Goal: Information Seeking & Learning: Learn about a topic

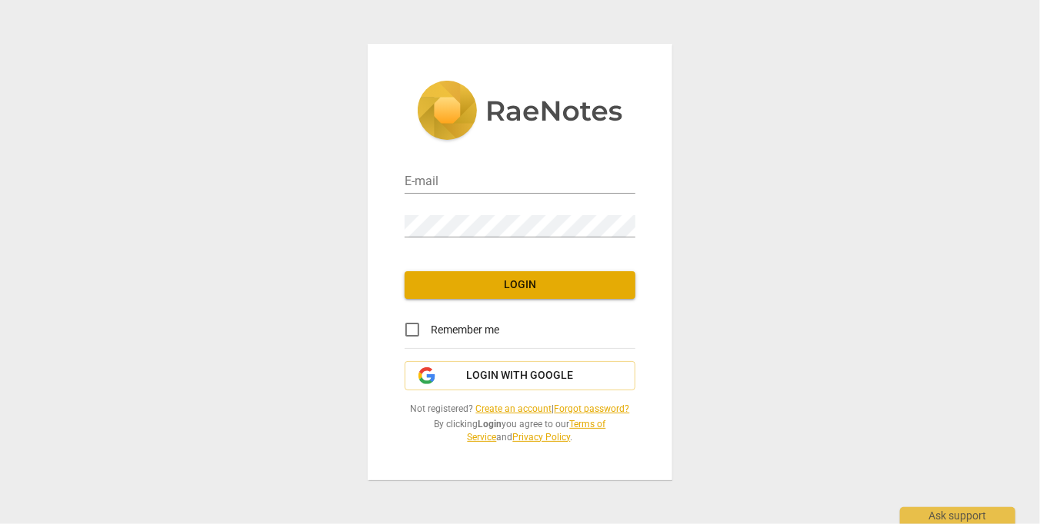
type input "[PERSON_NAME][EMAIL_ADDRESS][DOMAIN_NAME]"
click at [507, 291] on span "Login" at bounding box center [520, 285] width 206 height 15
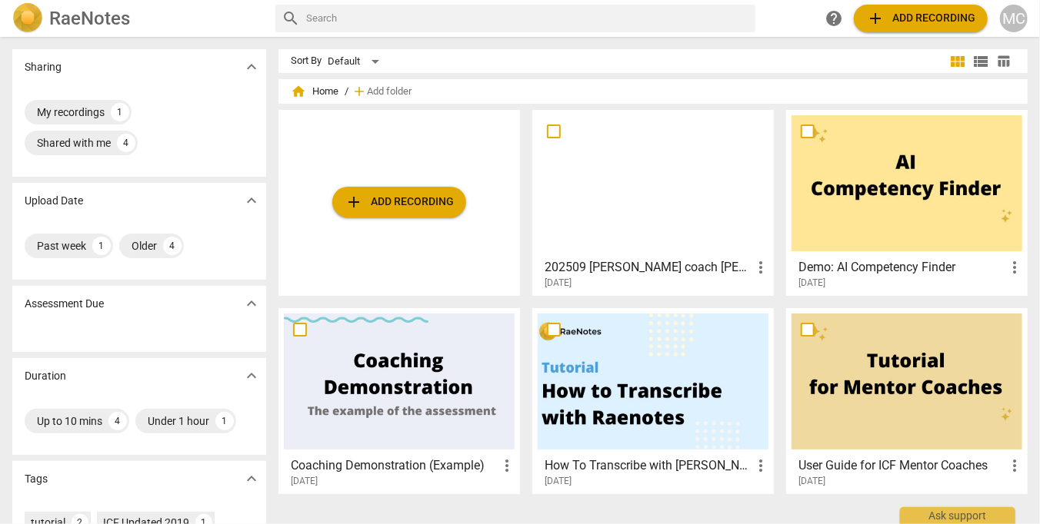
click at [689, 220] on div at bounding box center [652, 183] width 231 height 136
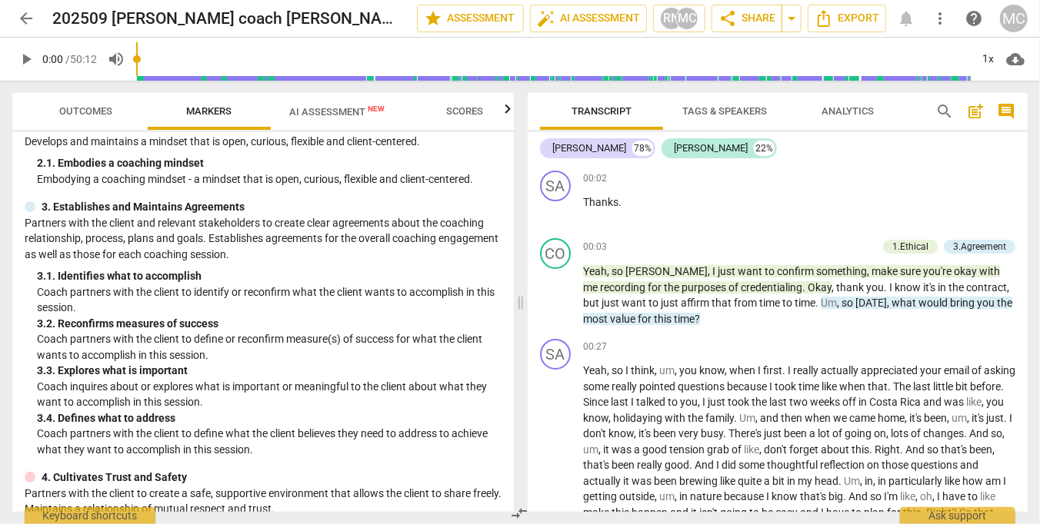
scroll to position [154, 0]
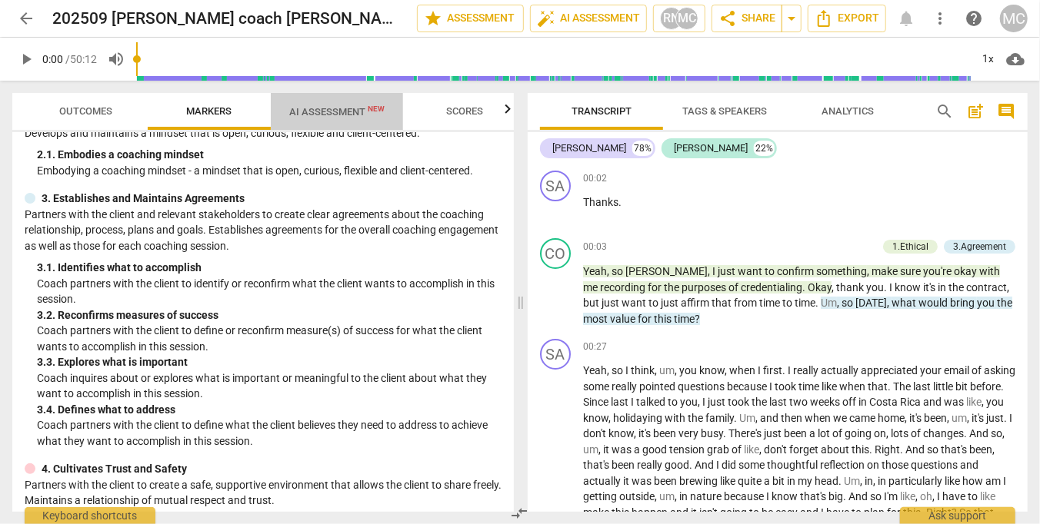
click at [340, 115] on span "AI Assessment New" at bounding box center [336, 112] width 95 height 12
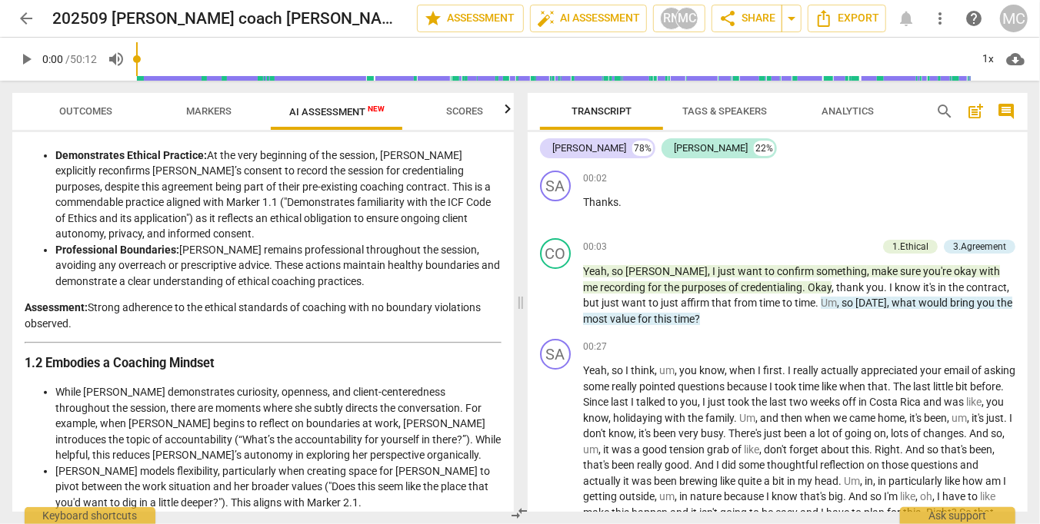
scroll to position [231, 0]
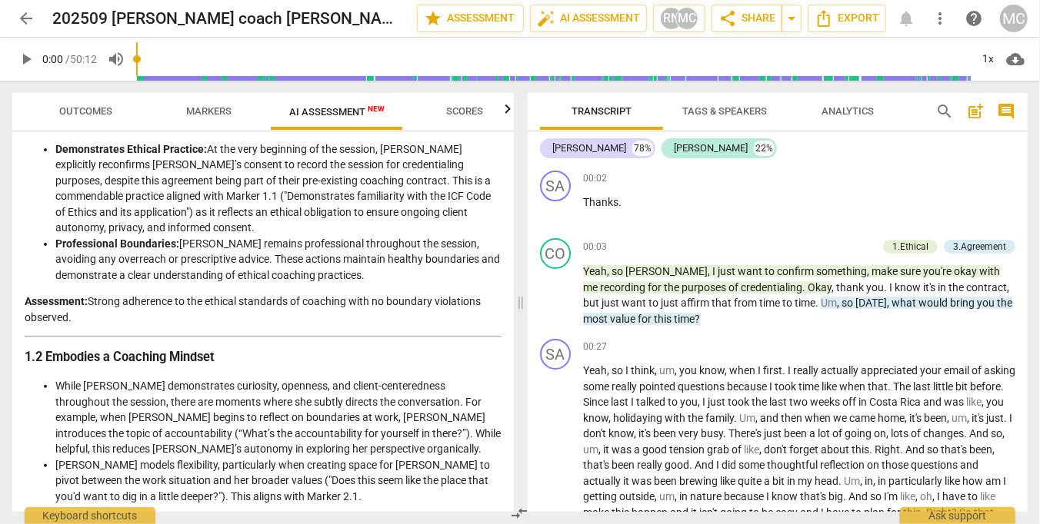
drag, startPoint x: 137, startPoint y: 304, endPoint x: 180, endPoint y: 318, distance: 45.2
click at [180, 318] on p "Assessment: Strong adherence to the ethical standards of coaching with no bound…" at bounding box center [263, 310] width 477 height 32
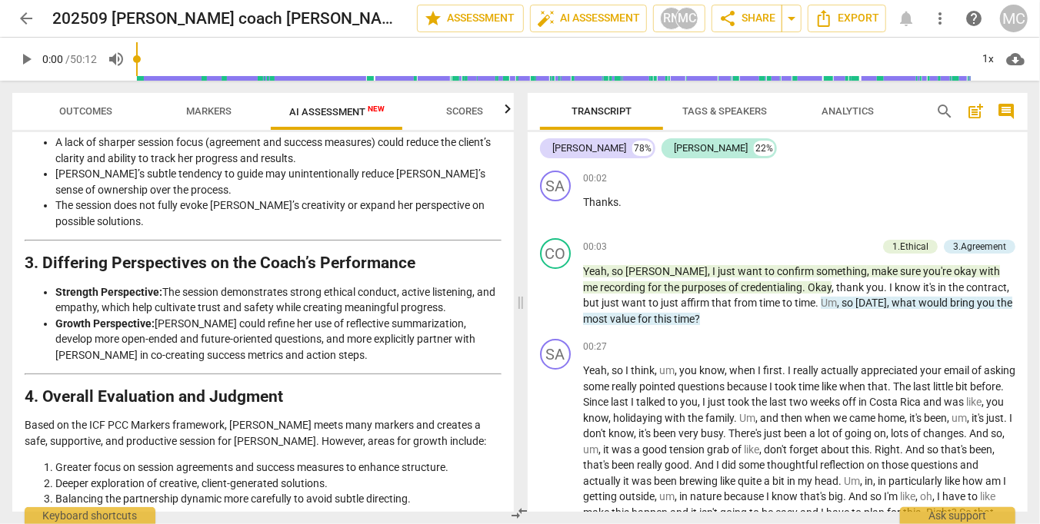
scroll to position [2440, 0]
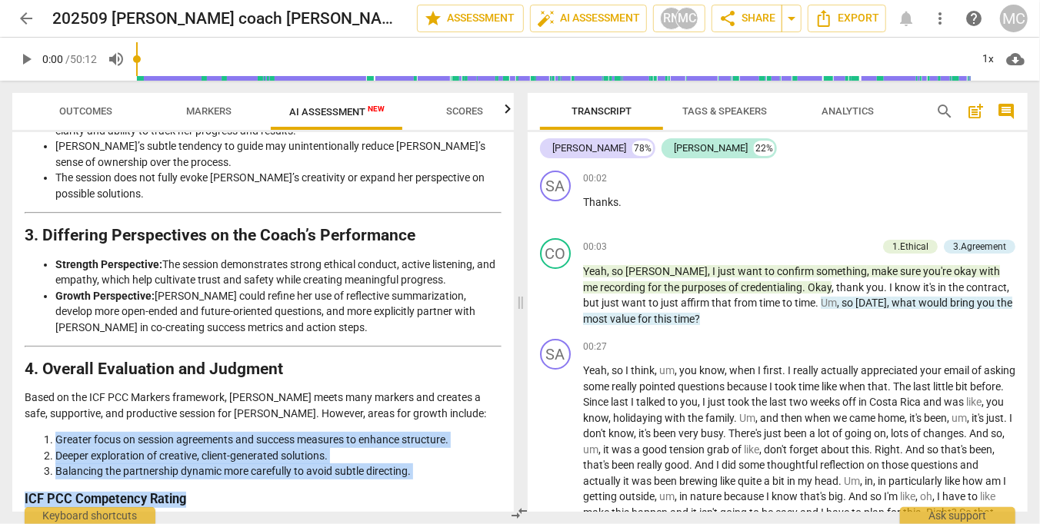
drag, startPoint x: 57, startPoint y: 384, endPoint x: 262, endPoint y: 431, distance: 210.4
click at [261, 492] on h3 "ICF PCC Competency Rating" at bounding box center [263, 500] width 477 height 16
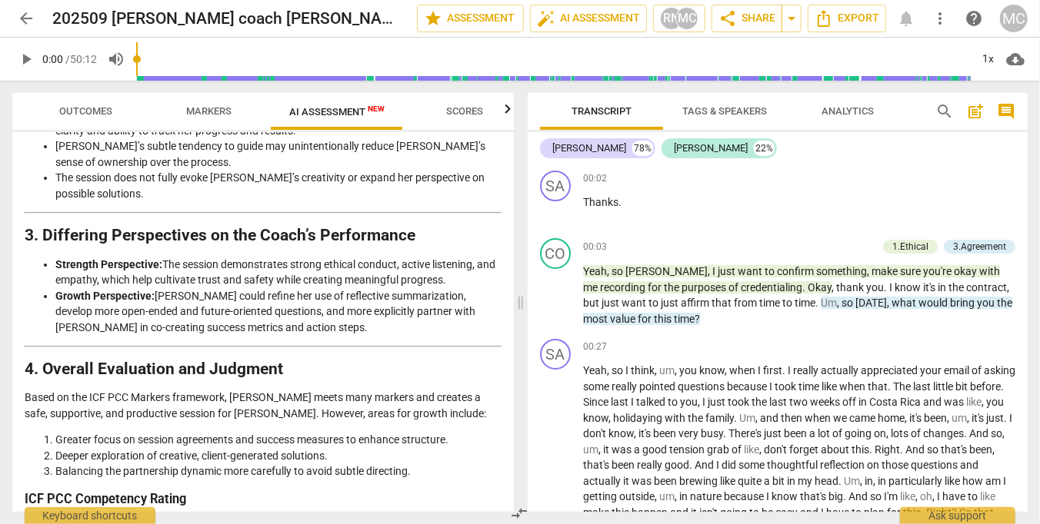
click at [458, 112] on span "Scores" at bounding box center [464, 111] width 37 height 12
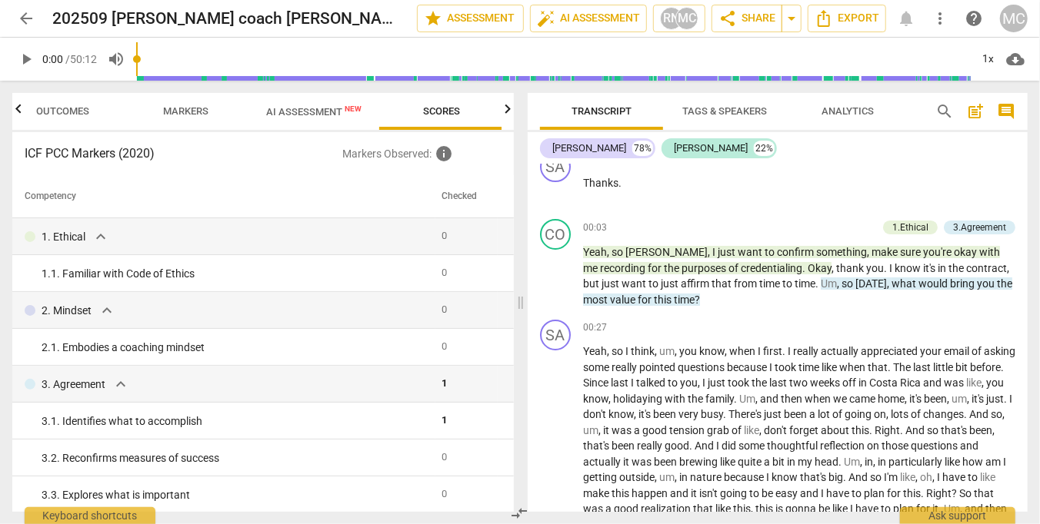
scroll to position [0, 0]
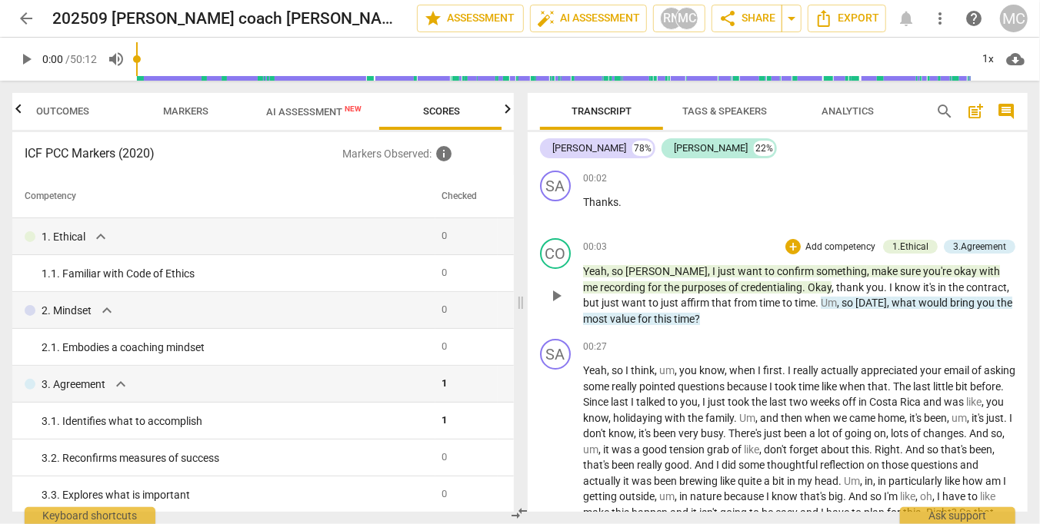
click at [841, 306] on span "so" at bounding box center [848, 303] width 14 height 12
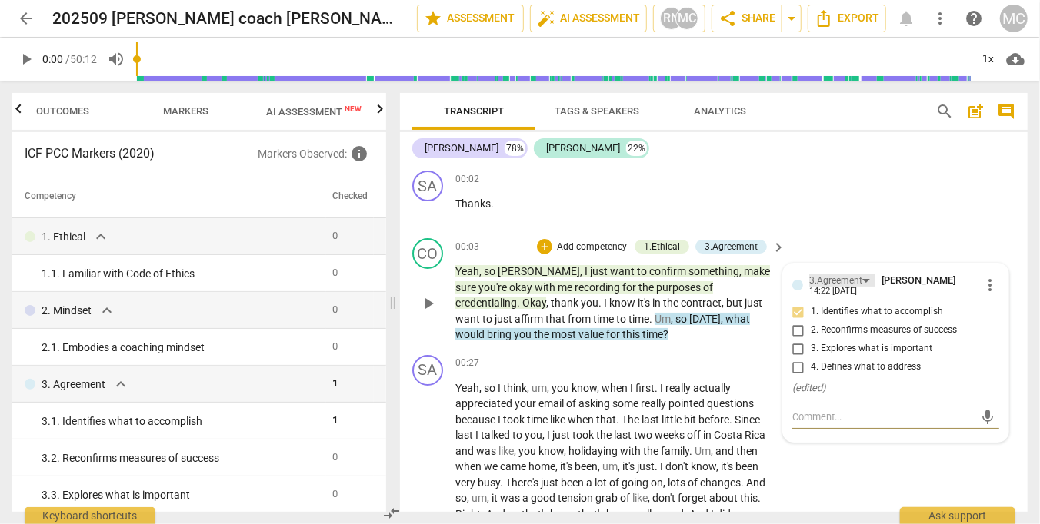
click at [832, 280] on div "3.Agreement" at bounding box center [835, 281] width 53 height 15
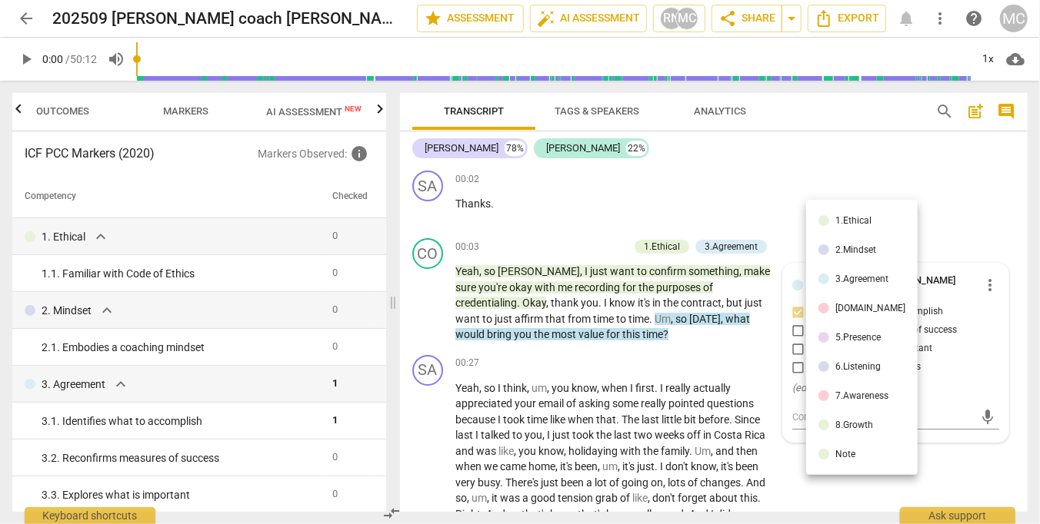
click at [834, 280] on li "3.Agreement" at bounding box center [861, 279] width 111 height 29
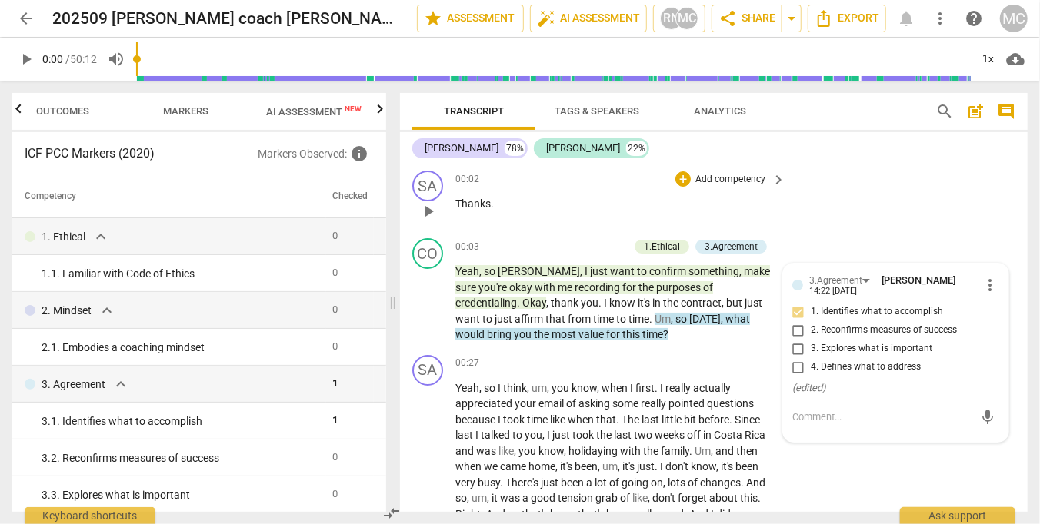
click at [793, 187] on div "SA play_arrow pause 00:02 + Add competency keyboard_arrow_right Thanks ." at bounding box center [713, 199] width 627 height 68
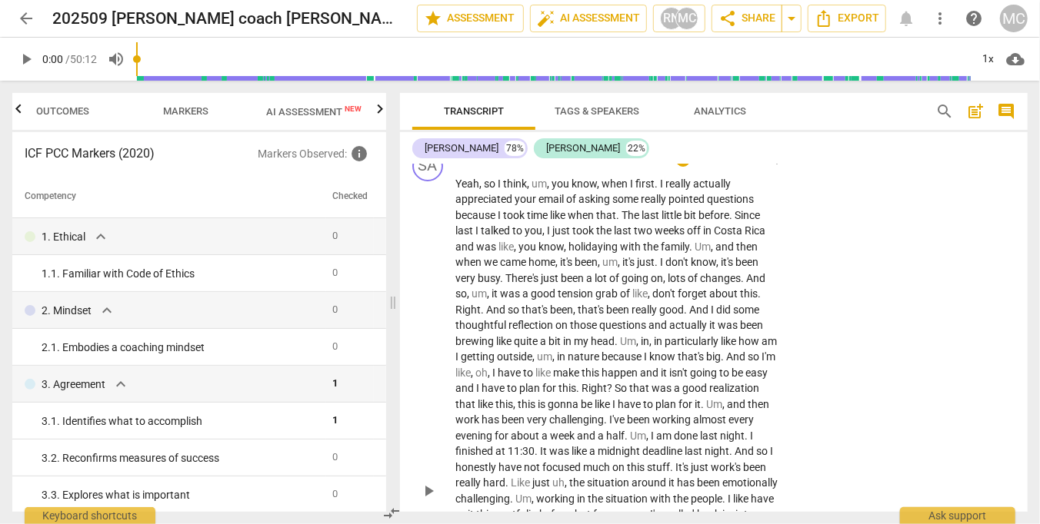
scroll to position [231, 0]
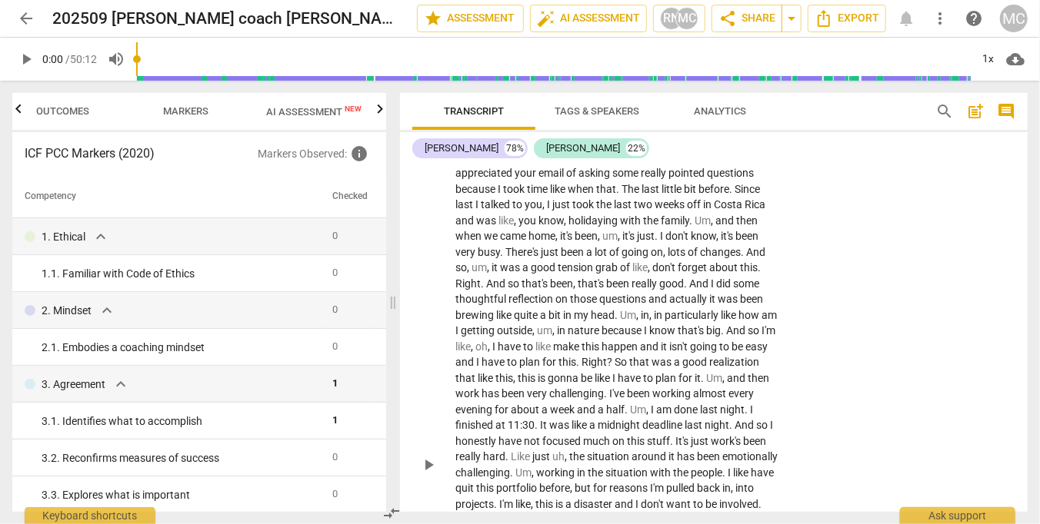
click at [677, 320] on span "particularly" at bounding box center [692, 315] width 56 height 12
click at [681, 314] on span "particularly" at bounding box center [692, 315] width 56 height 12
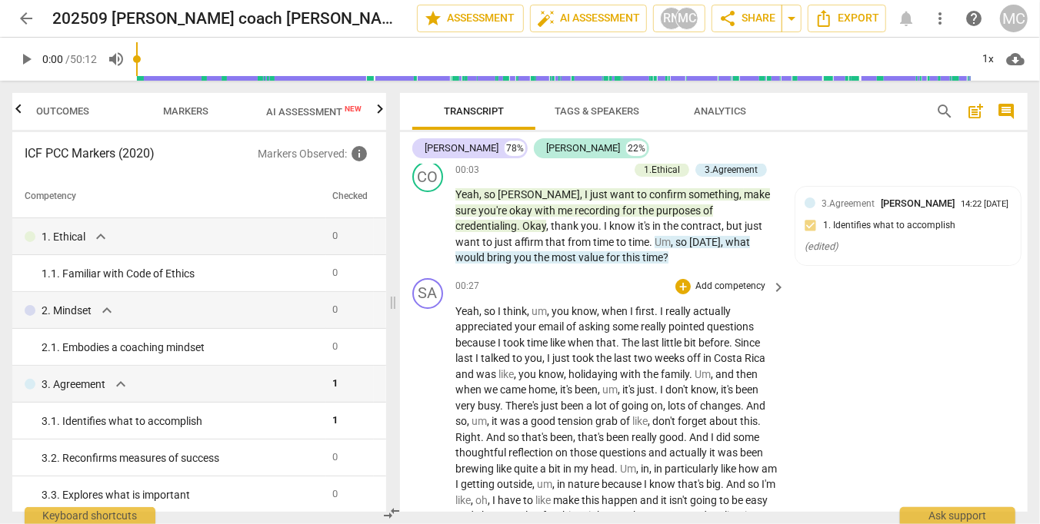
scroll to position [77, 0]
click at [685, 282] on div "+" at bounding box center [682, 286] width 15 height 15
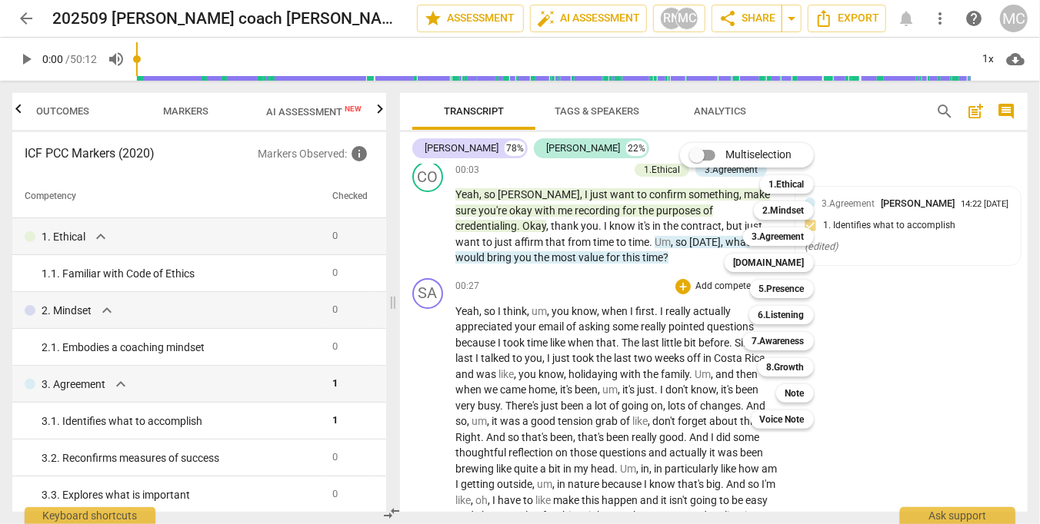
click at [881, 393] on div at bounding box center [520, 262] width 1040 height 524
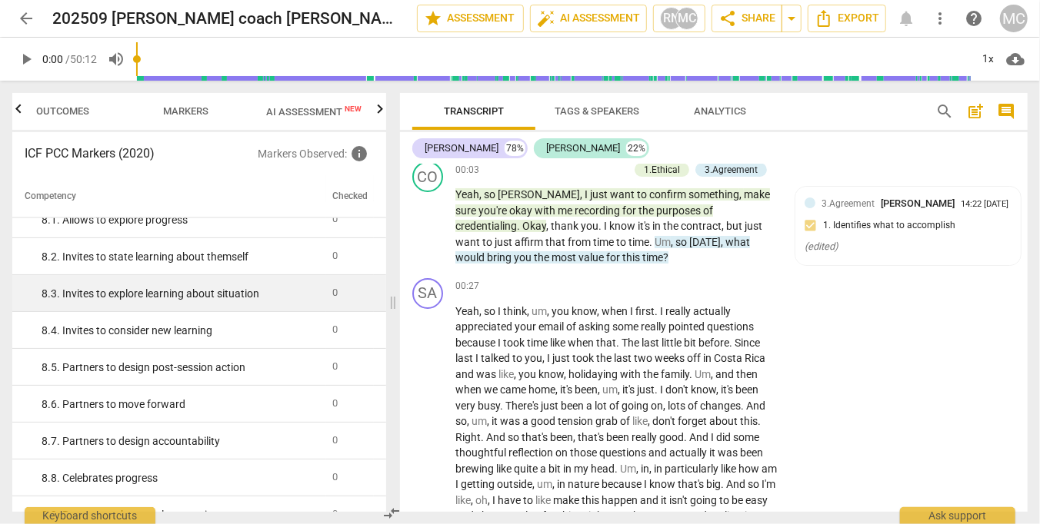
scroll to position [1449, 0]
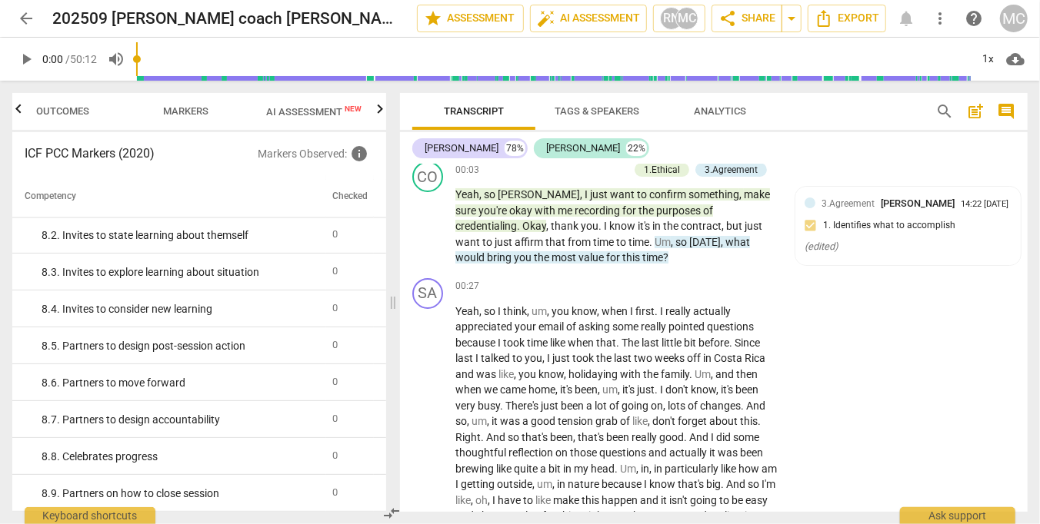
click at [52, 108] on span "Outcomes" at bounding box center [63, 111] width 53 height 12
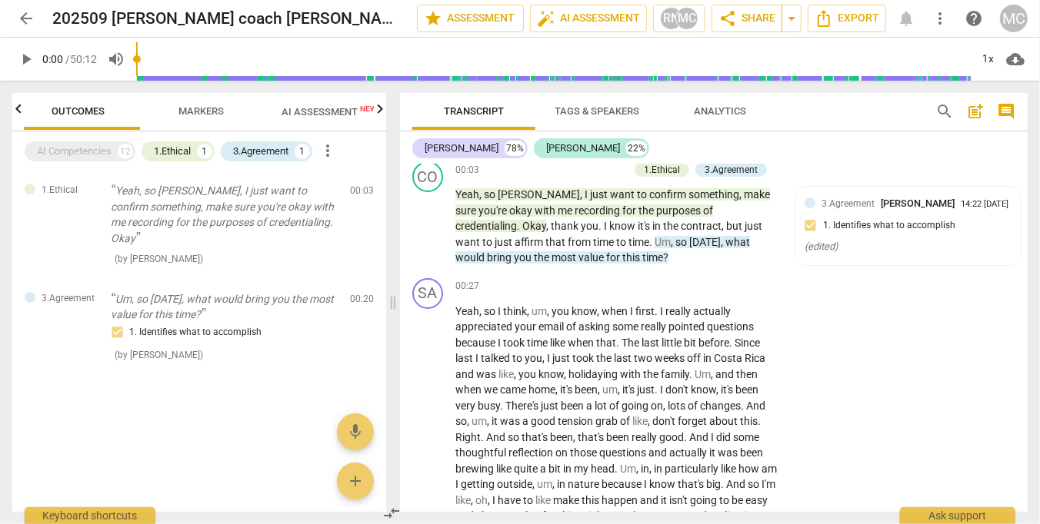
scroll to position [0, 0]
drag, startPoint x: 584, startPoint y: 115, endPoint x: 579, endPoint y: 108, distance: 9.4
click at [583, 112] on span "Tags & Speakers" at bounding box center [596, 111] width 85 height 12
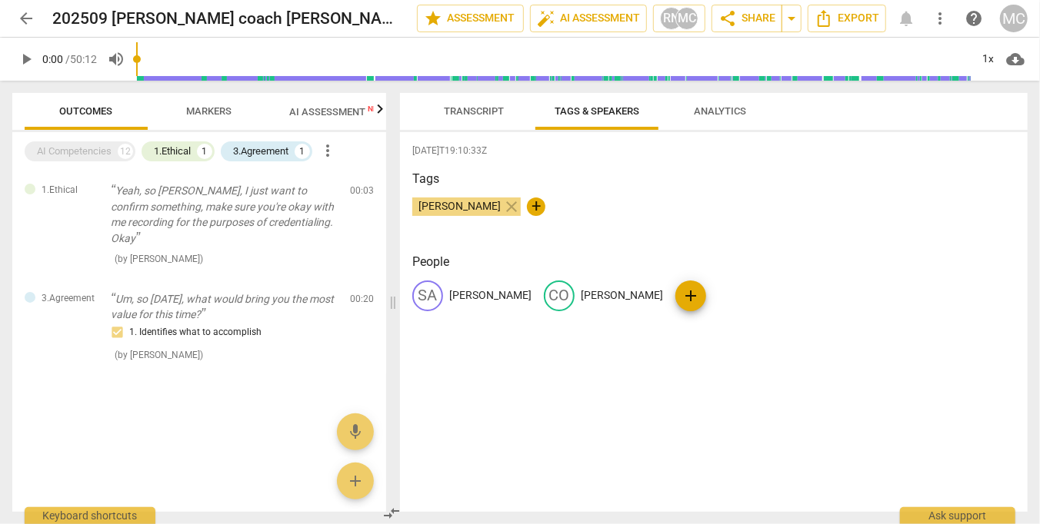
click at [474, 116] on span "Transcript" at bounding box center [474, 111] width 60 height 12
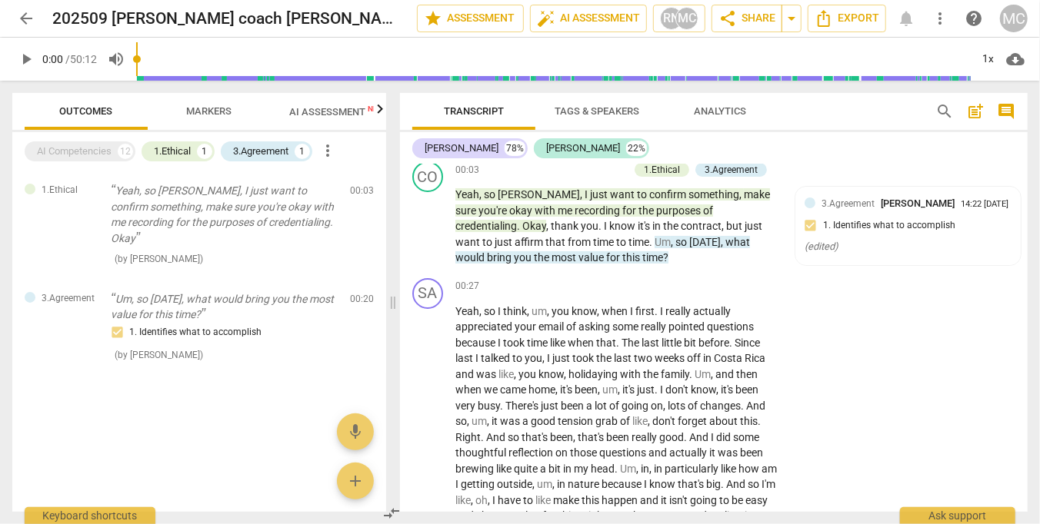
click at [725, 121] on button "Analytics" at bounding box center [719, 111] width 123 height 37
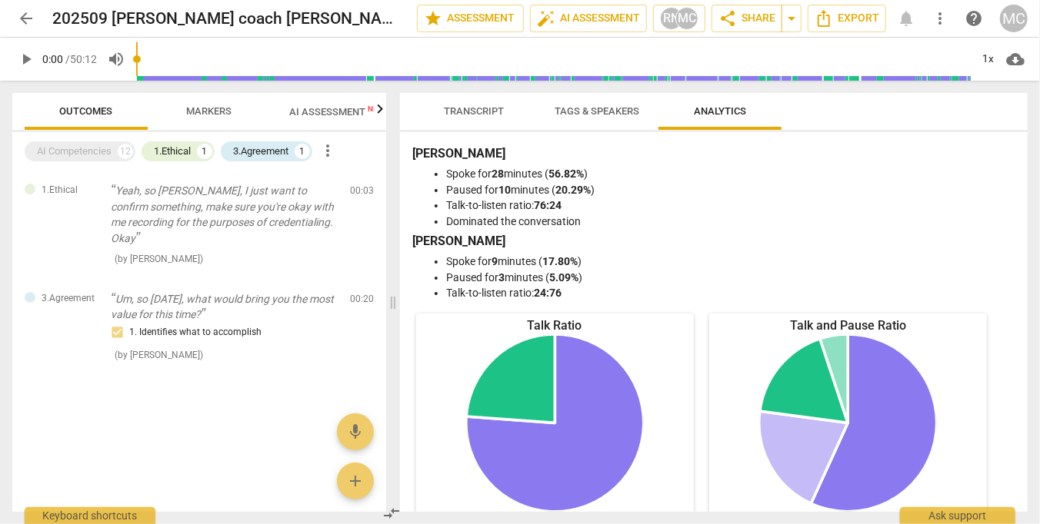
click at [473, 114] on span "Transcript" at bounding box center [474, 111] width 60 height 12
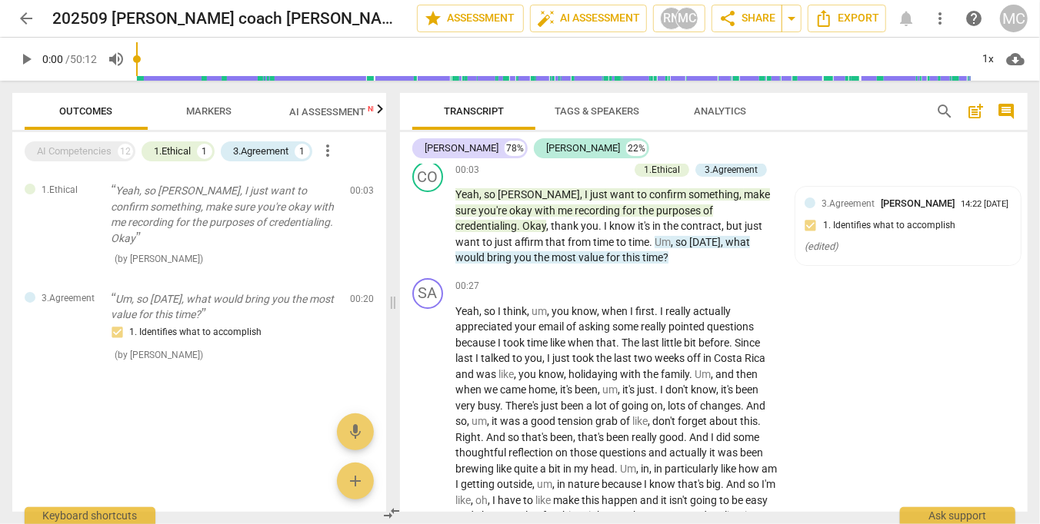
click at [214, 107] on span "Markers" at bounding box center [209, 111] width 45 height 12
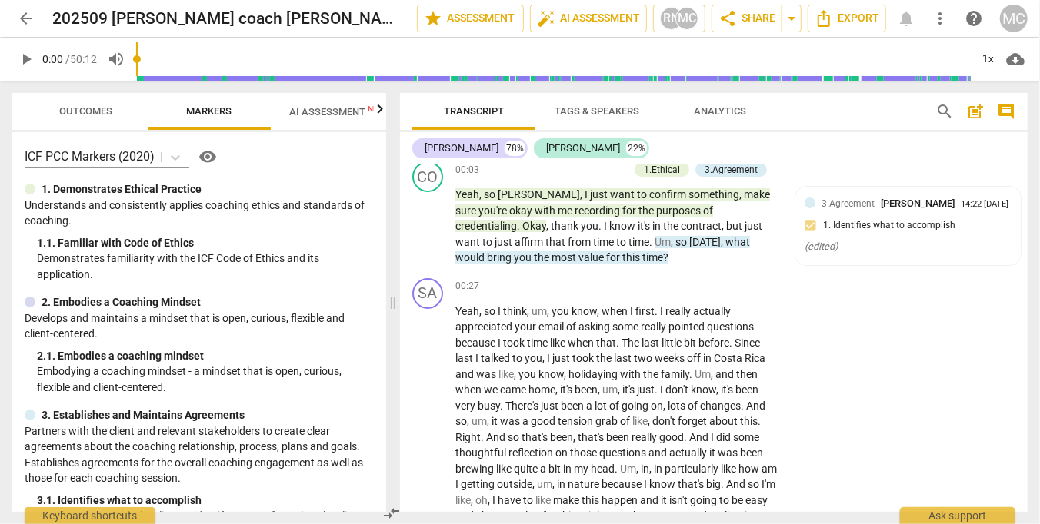
click at [141, 245] on div "1. 1. Familiar with Code of Ethics" at bounding box center [205, 243] width 337 height 16
click at [80, 184] on p "1. Demonstrates Ethical Practice" at bounding box center [122, 189] width 160 height 16
click at [80, 298] on p "2. Embodies a Coaching Mindset" at bounding box center [121, 302] width 159 height 16
click at [211, 141] on div "ICF PCC Markers (2020) visibility 1. Demonstrates Ethical Practice Understands …" at bounding box center [199, 322] width 374 height 380
click at [205, 157] on span "visibility" at bounding box center [207, 157] width 18 height 18
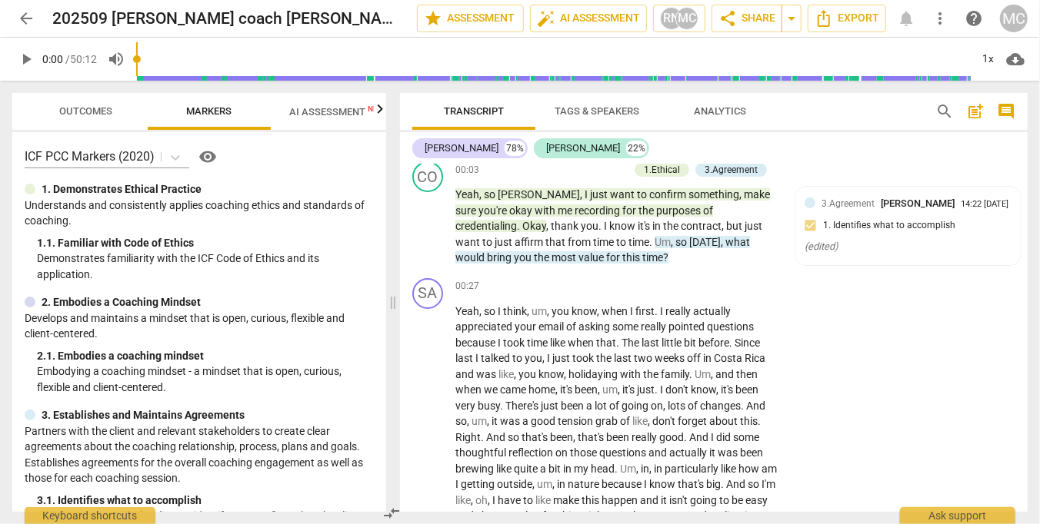
click at [96, 335] on p "Develops and maintains a mindset that is open, curious, flexible and client-cen…" at bounding box center [199, 327] width 349 height 32
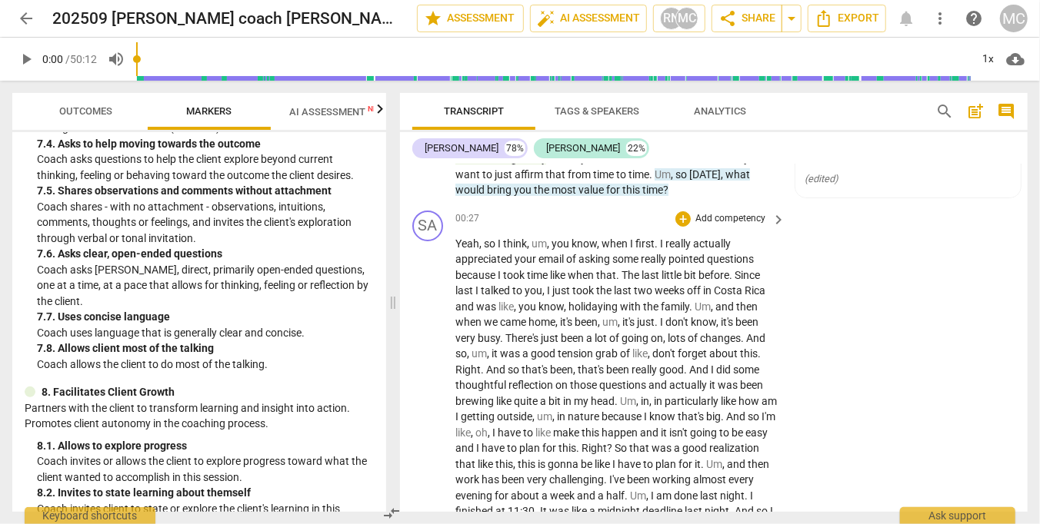
scroll to position [154, 0]
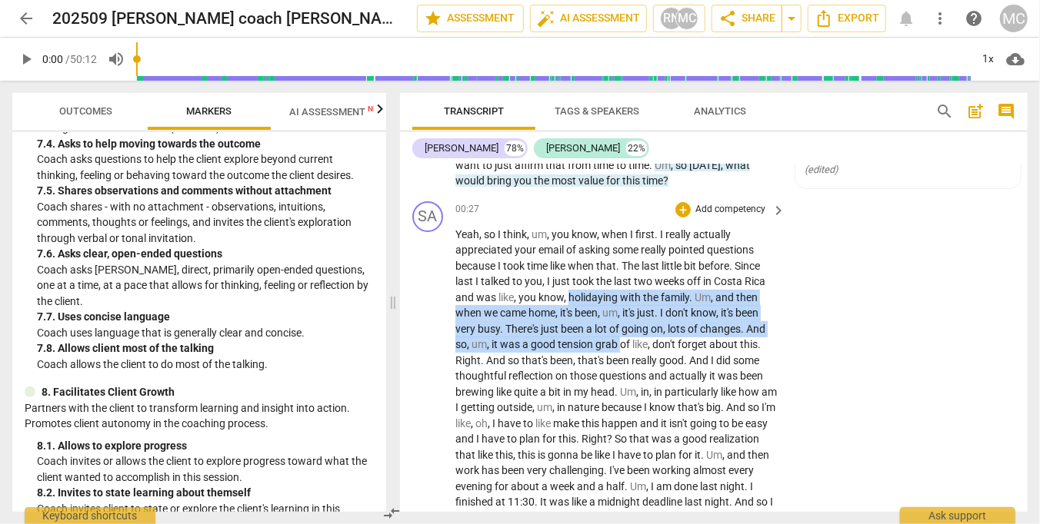
drag, startPoint x: 571, startPoint y: 304, endPoint x: 621, endPoint y: 341, distance: 62.1
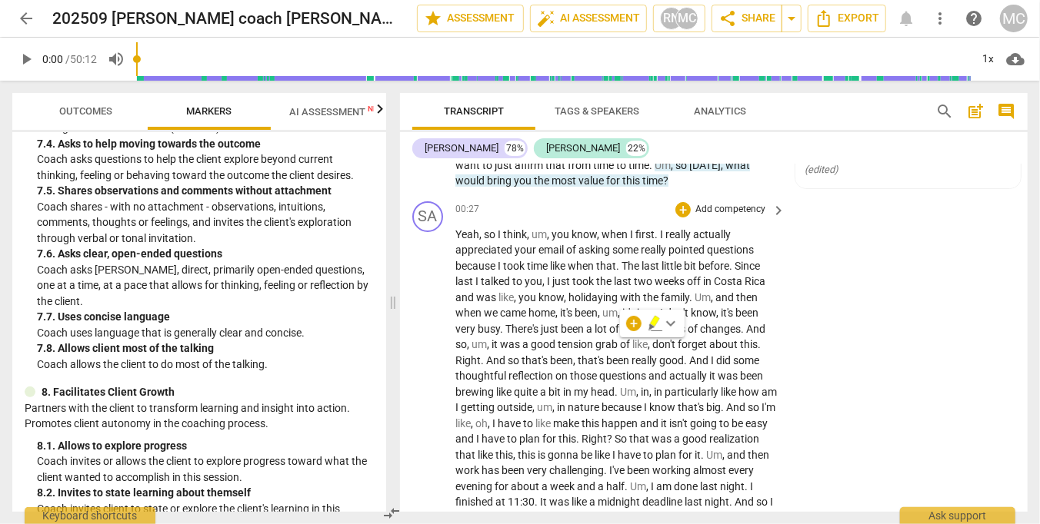
click at [857, 267] on div "SA play_arrow pause 00:27 + Add competency keyboard_arrow_right Yeah , so I thi…" at bounding box center [713, 529] width 627 height 668
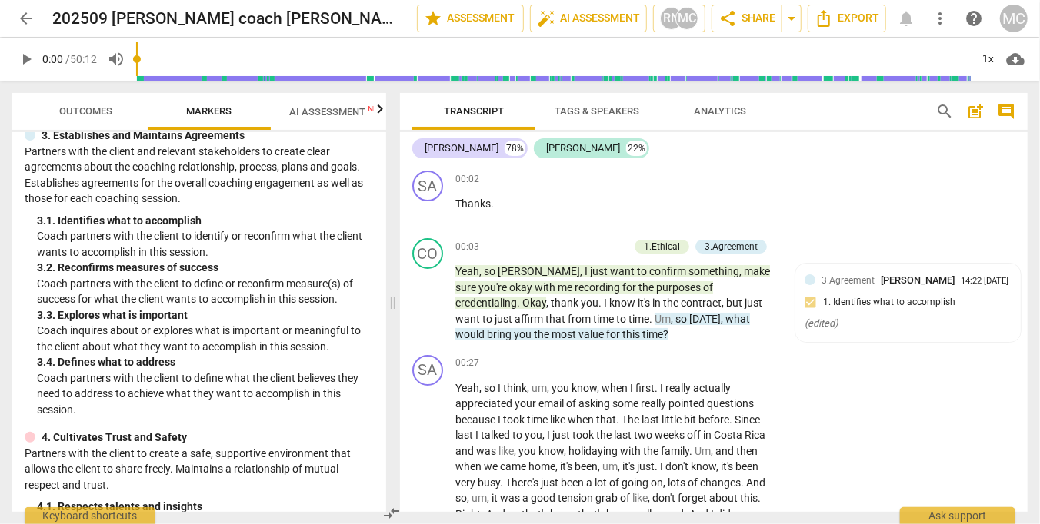
scroll to position [384, 0]
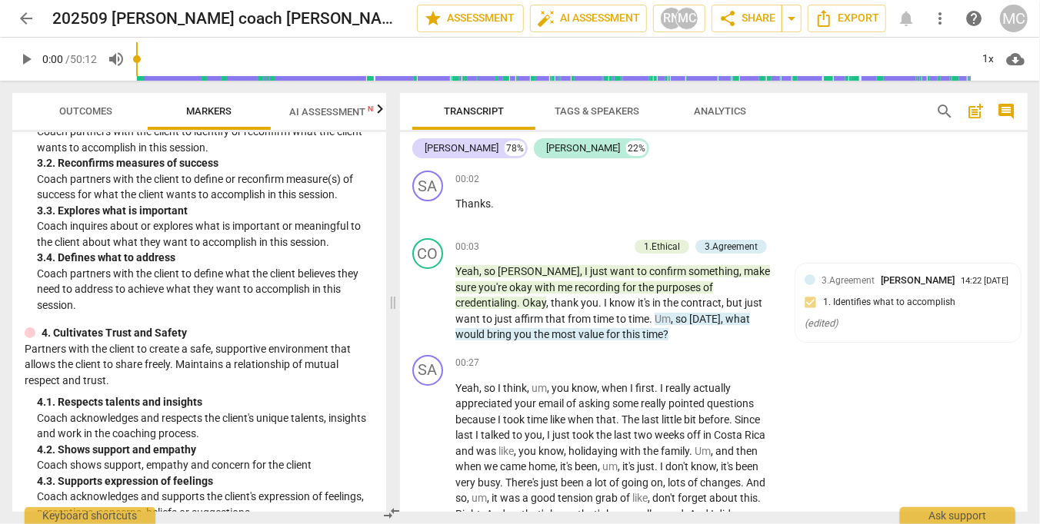
click at [67, 124] on button "Outcomes" at bounding box center [86, 111] width 123 height 37
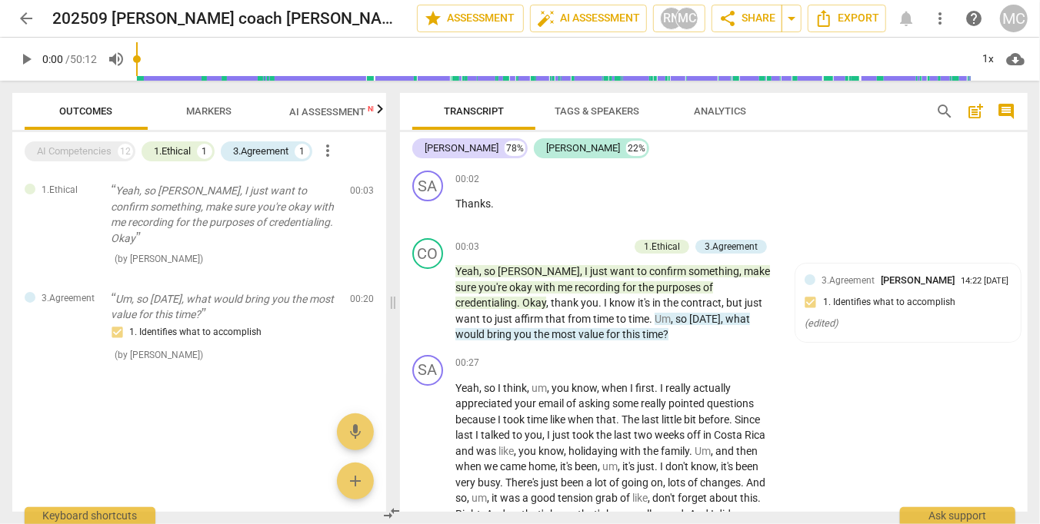
click at [289, 118] on span "AI Assessment New" at bounding box center [336, 112] width 95 height 12
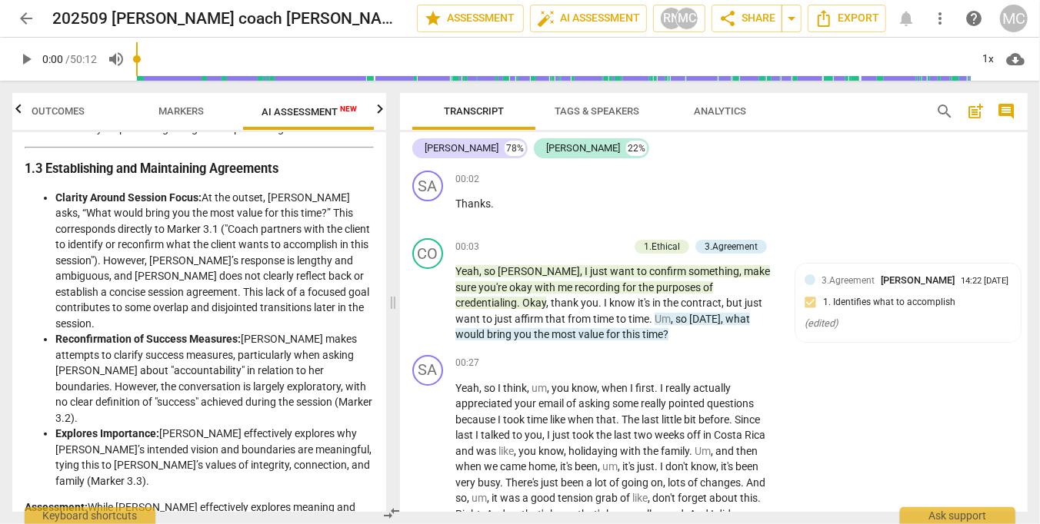
scroll to position [821, 0]
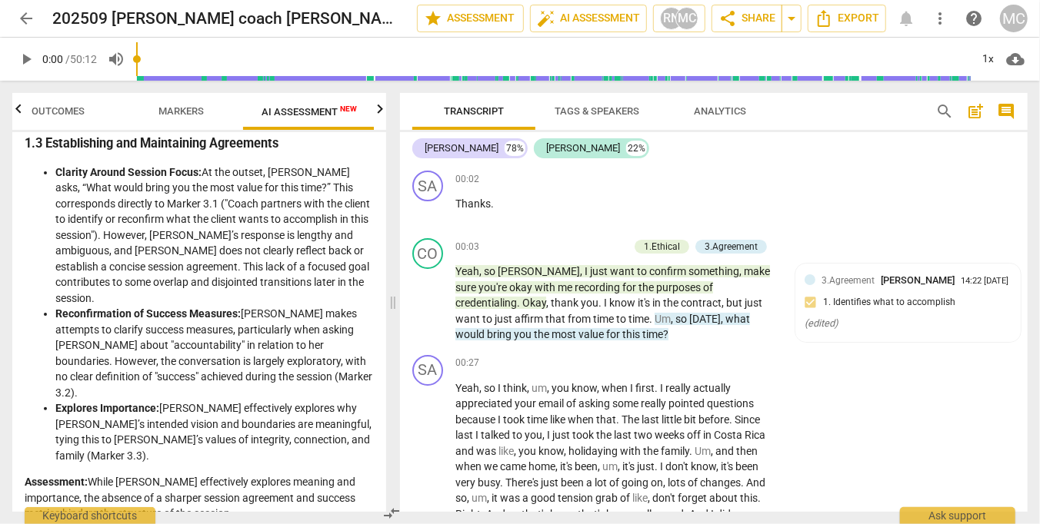
click at [100, 474] on p "Assessment: While [PERSON_NAME] effectively explores meaning and importance, th…" at bounding box center [199, 498] width 349 height 48
drag, startPoint x: 103, startPoint y: 422, endPoint x: 261, endPoint y: 450, distance: 160.0
click at [261, 474] on p "Assessment: While [PERSON_NAME] effectively explores meaning and importance, th…" at bounding box center [199, 498] width 349 height 48
click at [195, 474] on p "Assessment: While [PERSON_NAME] effectively explores meaning and importance, th…" at bounding box center [199, 498] width 349 height 48
drag, startPoint x: 195, startPoint y: 438, endPoint x: 174, endPoint y: 434, distance: 21.1
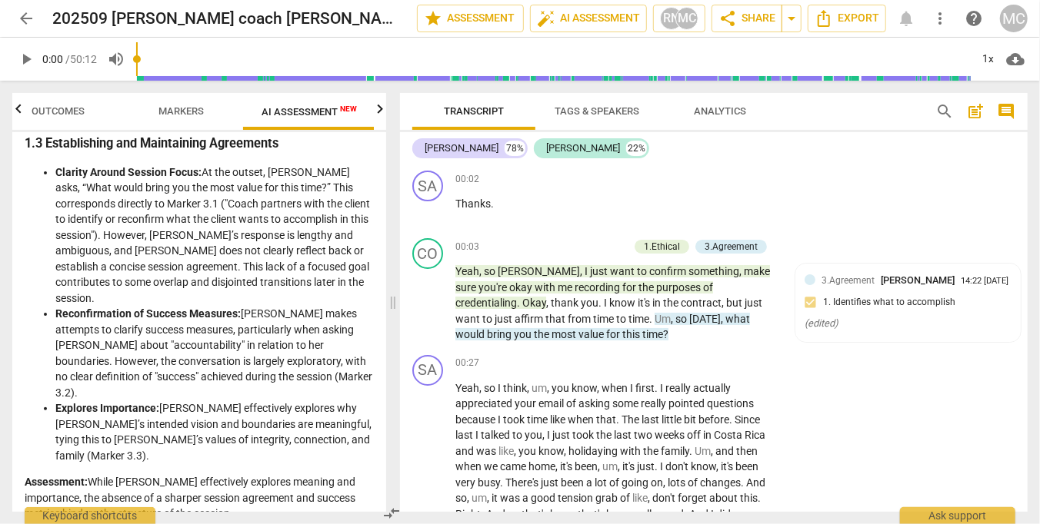
click at [174, 474] on p "Assessment: While [PERSON_NAME] effectively explores meaning and importance, th…" at bounding box center [199, 498] width 349 height 48
click at [21, 28] on button "arrow_back" at bounding box center [26, 19] width 28 height 28
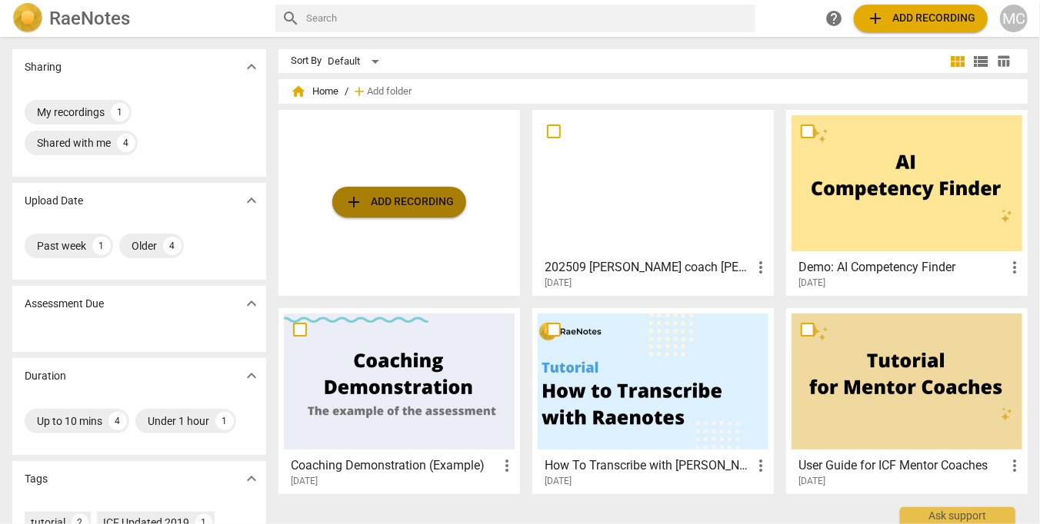
click at [435, 201] on span "add Add recording" at bounding box center [398, 202] width 109 height 18
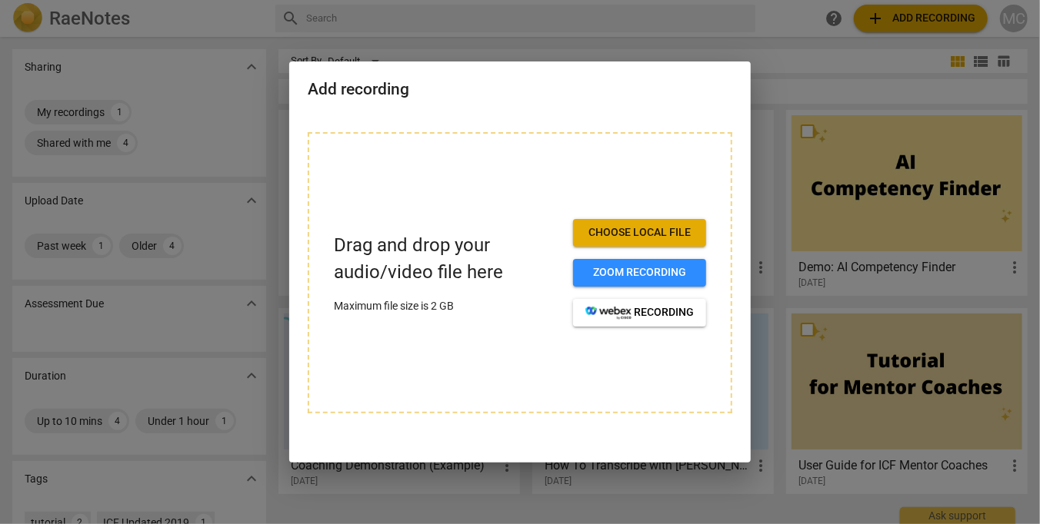
click at [819, 40] on div at bounding box center [520, 262] width 1040 height 524
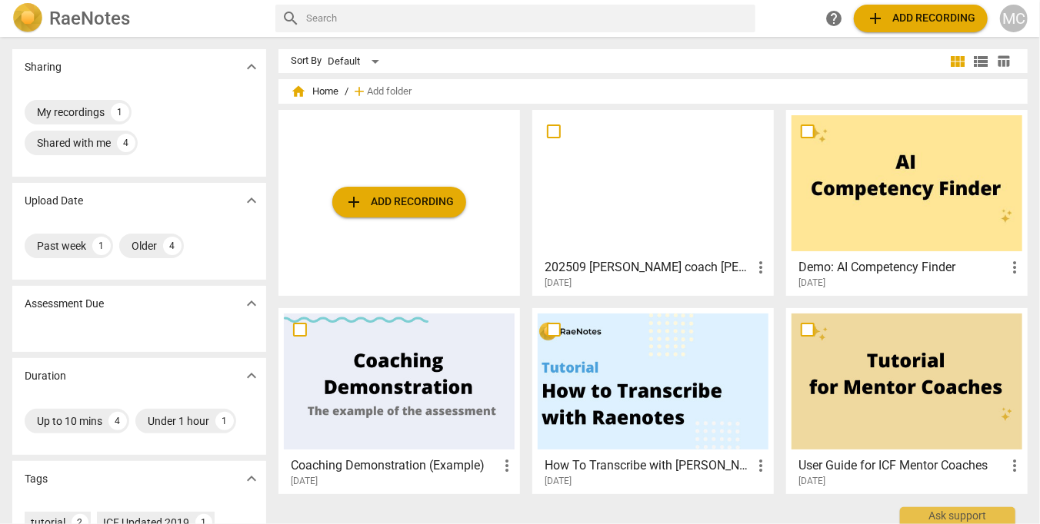
click at [651, 165] on div at bounding box center [652, 183] width 231 height 136
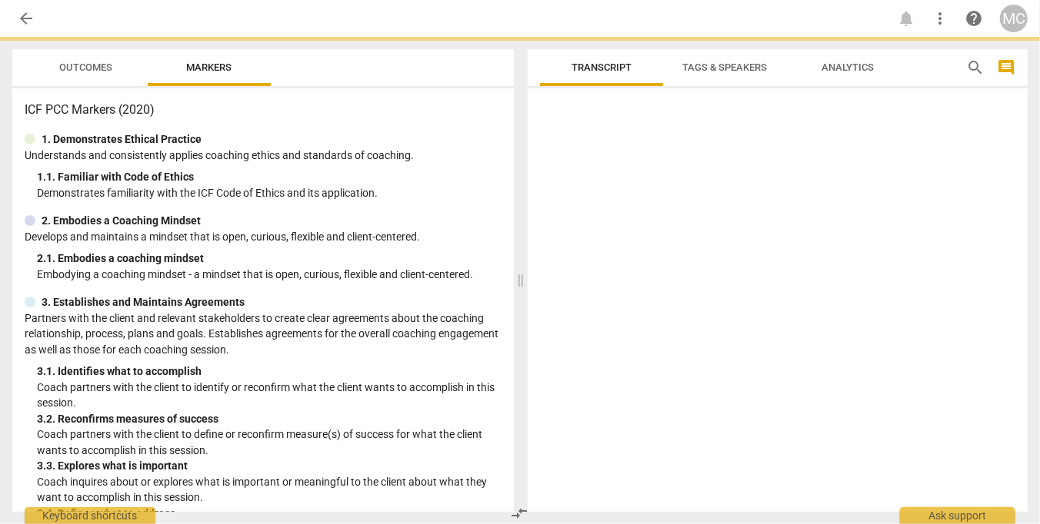
click at [651, 165] on div at bounding box center [777, 304] width 500 height 418
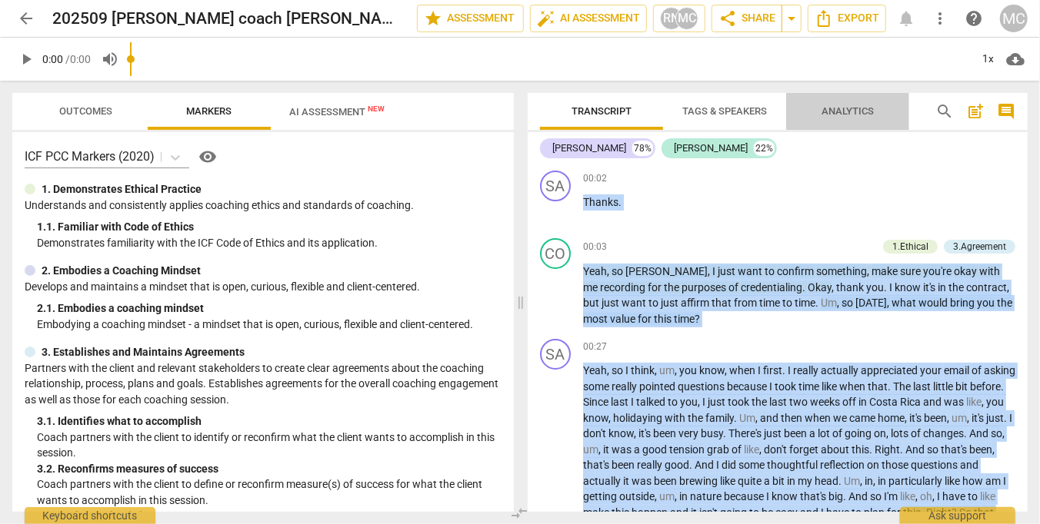
click at [818, 99] on button "Analytics" at bounding box center [847, 111] width 123 height 37
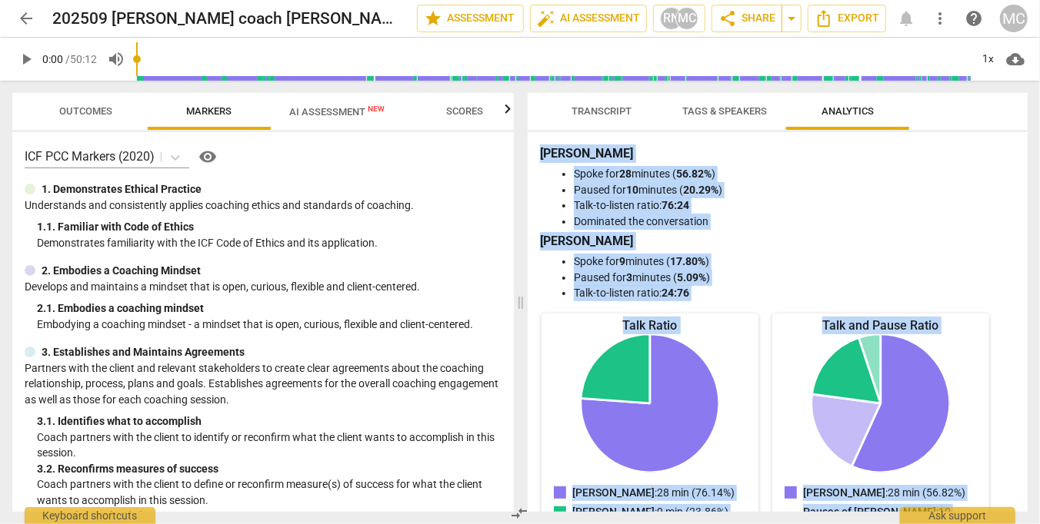
click at [735, 169] on li "Spoke for 28 minutes ( 56.82% )" at bounding box center [793, 174] width 438 height 16
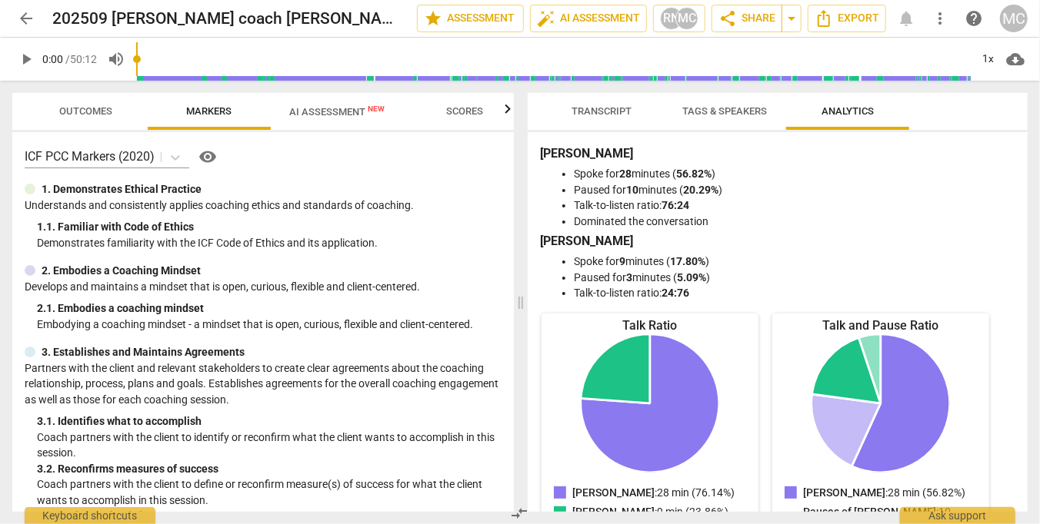
click at [585, 110] on span "Transcript" at bounding box center [601, 111] width 60 height 12
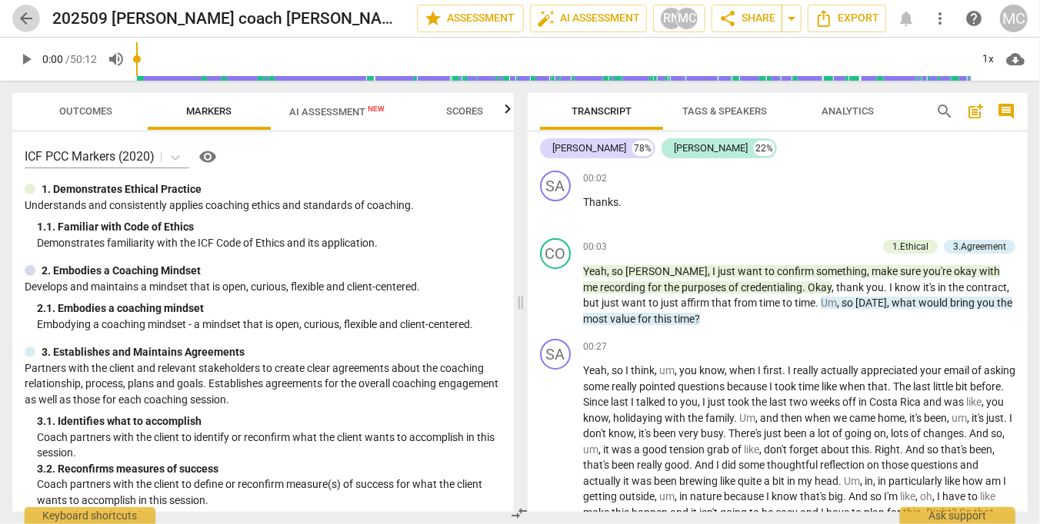
click at [30, 18] on span "arrow_back" at bounding box center [26, 18] width 18 height 18
